Goal: Browse casually

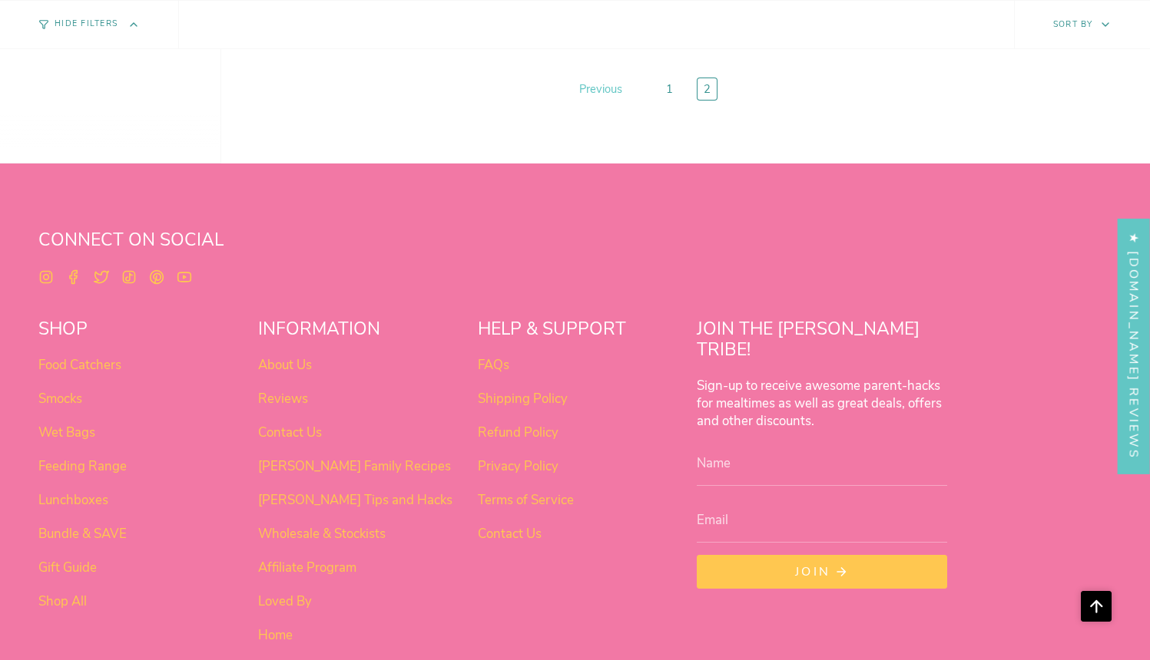
scroll to position [1554, 0]
